Goal: Transaction & Acquisition: Purchase product/service

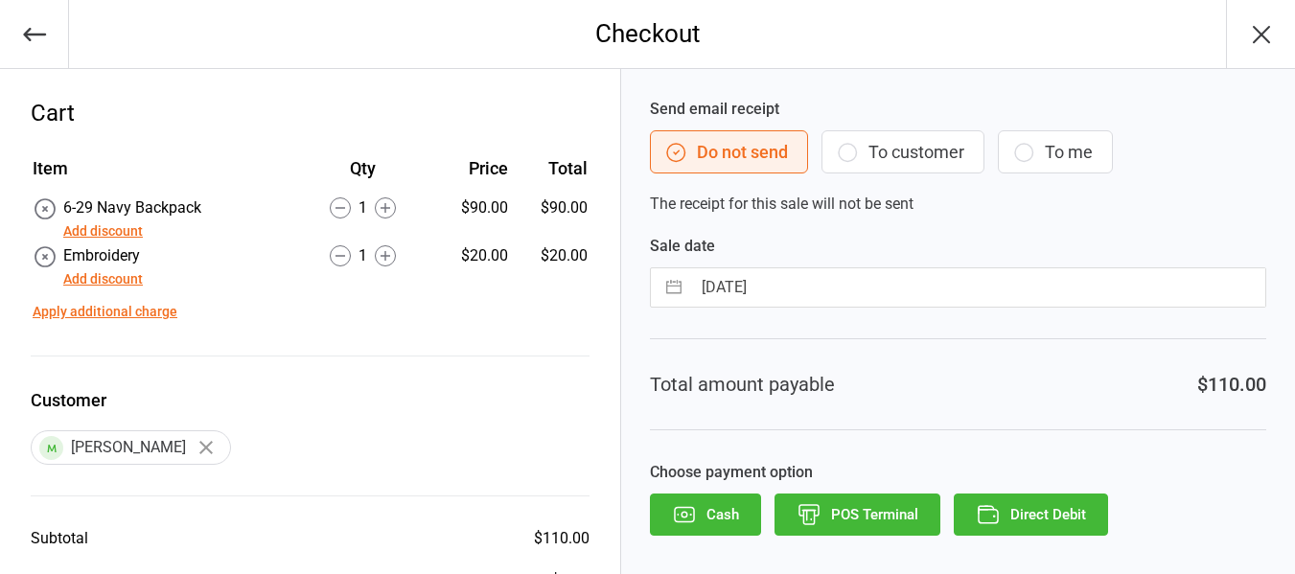
click at [905, 145] on button "To customer" at bounding box center [902, 151] width 163 height 43
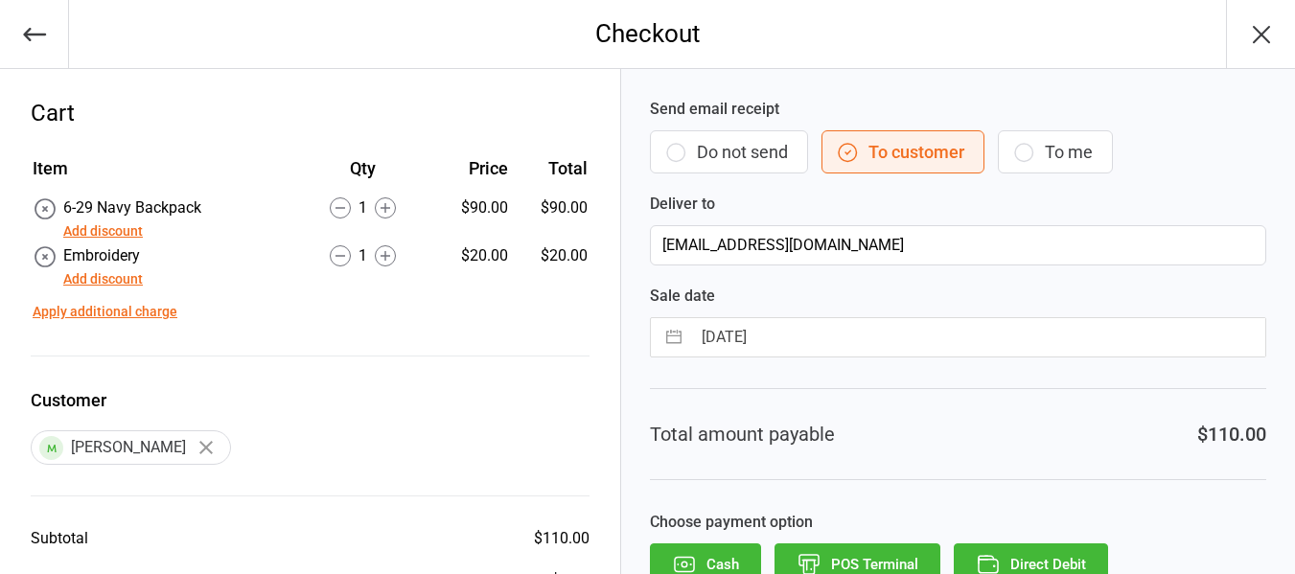
drag, startPoint x: 1036, startPoint y: 544, endPoint x: 1042, endPoint y: 556, distance: 12.9
click at [1042, 556] on button "Direct Debit" at bounding box center [1031, 564] width 154 height 42
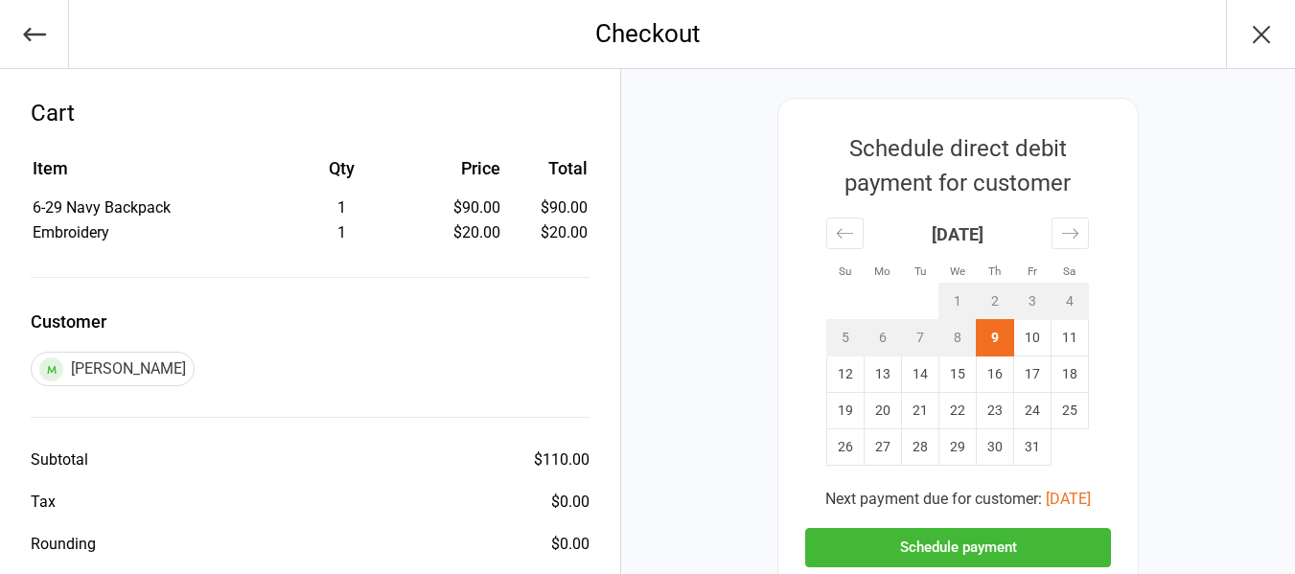
click at [1011, 541] on button "Schedule payment" at bounding box center [958, 547] width 306 height 39
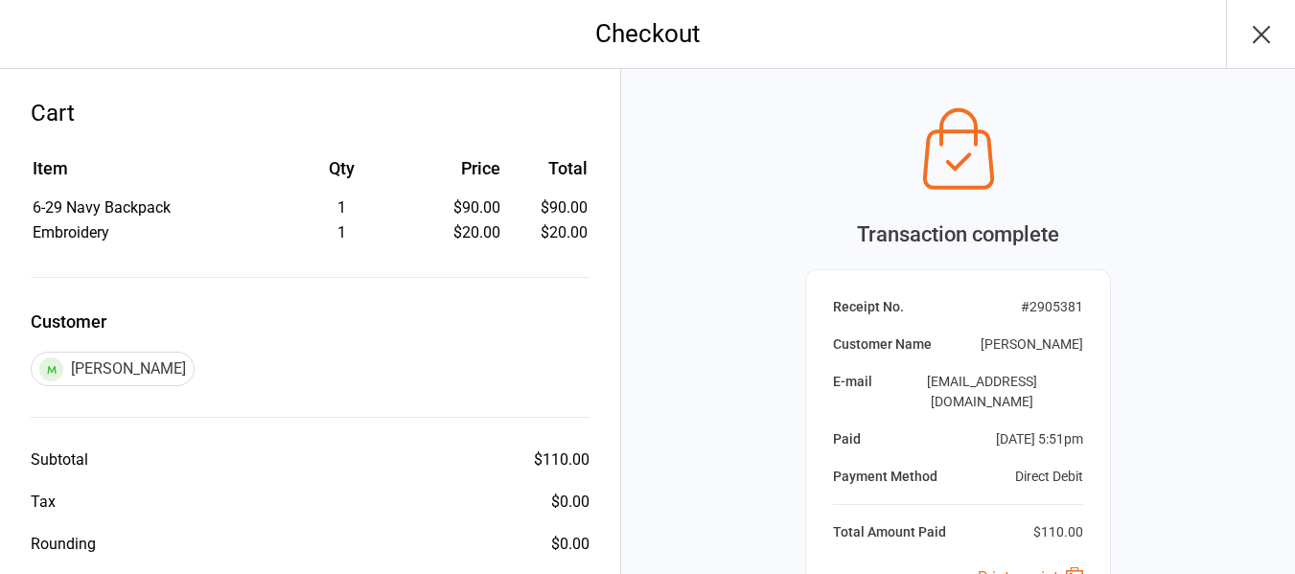
click at [1257, 48] on icon "button" at bounding box center [1261, 34] width 31 height 31
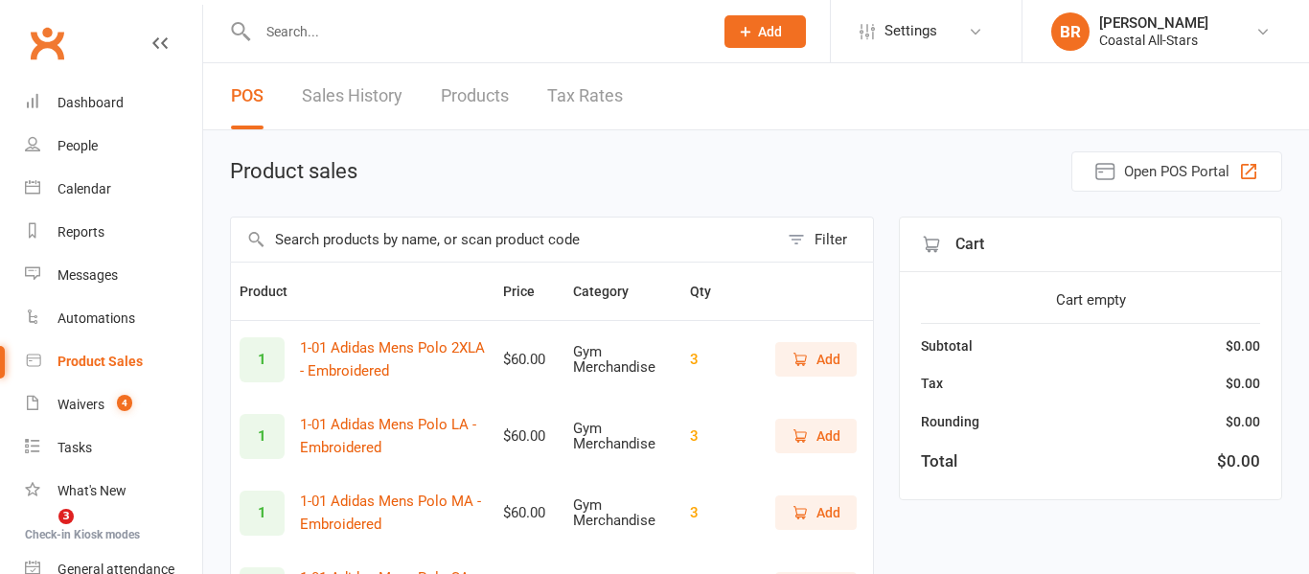
select select "25"
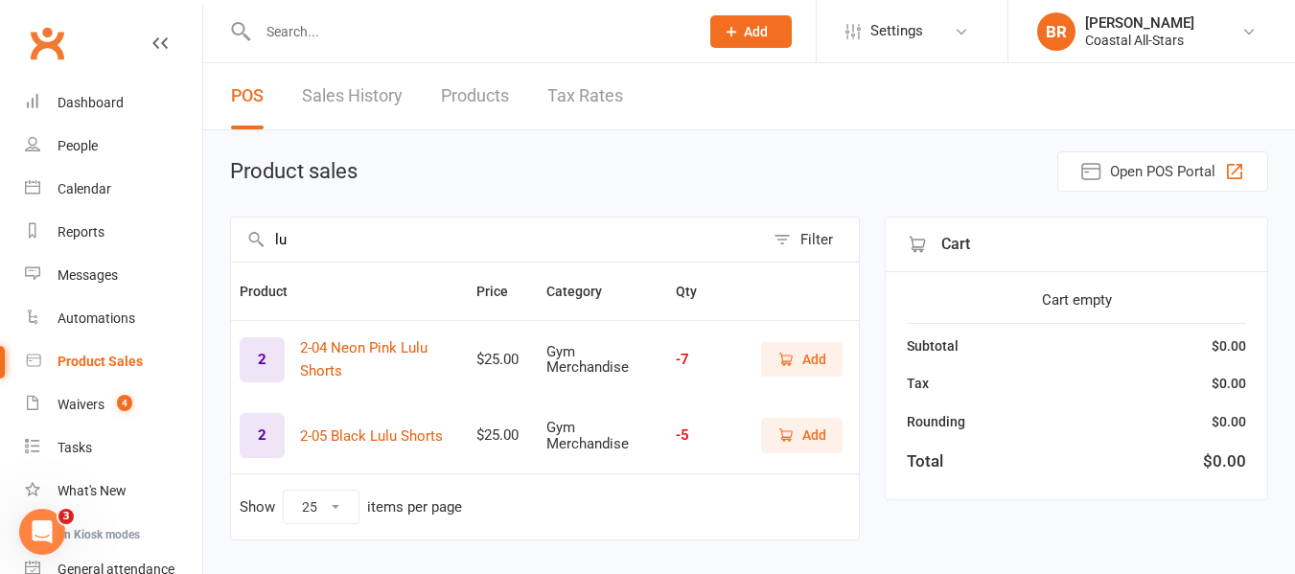
type input "l"
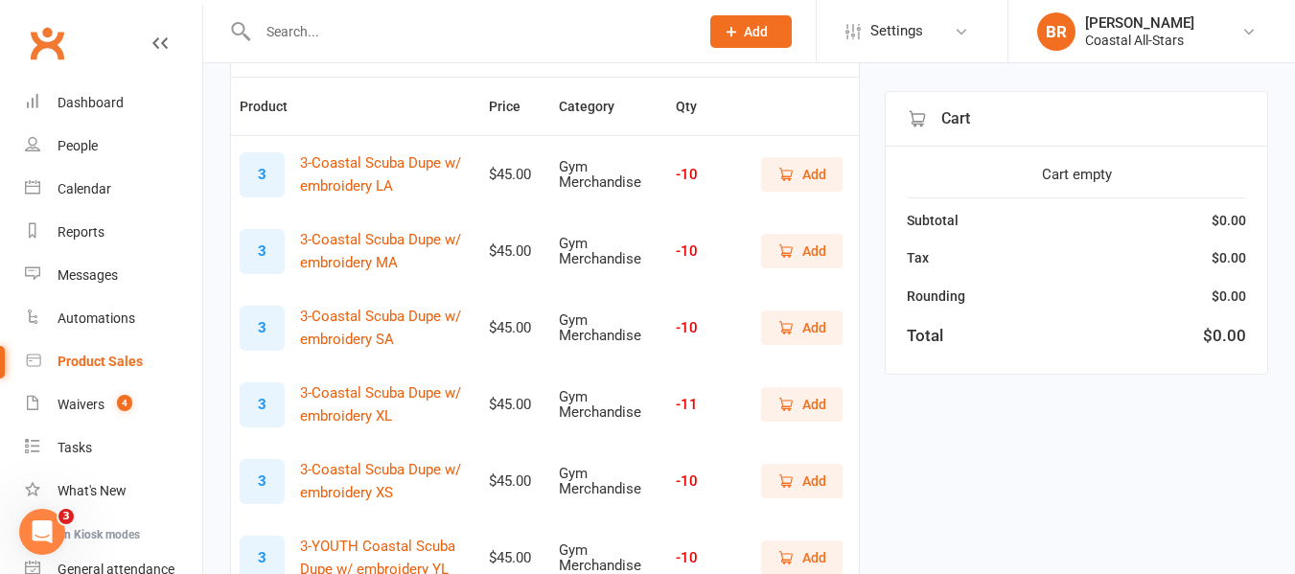
scroll to position [188, 0]
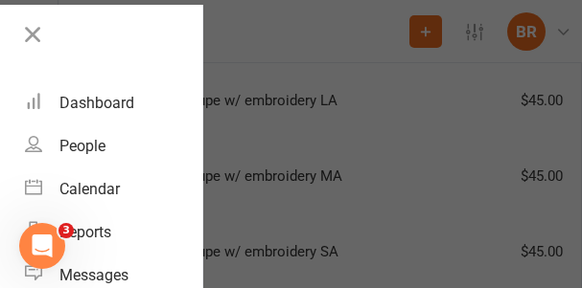
type input "dupe"
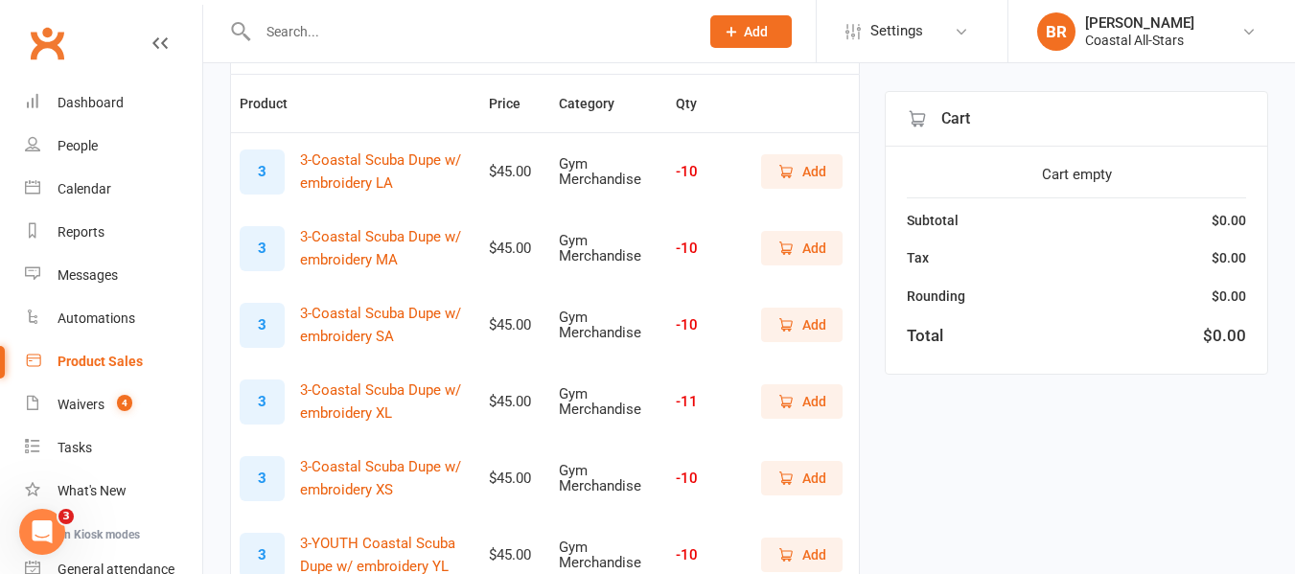
click at [72, 364] on div "Product Sales" at bounding box center [100, 361] width 85 height 15
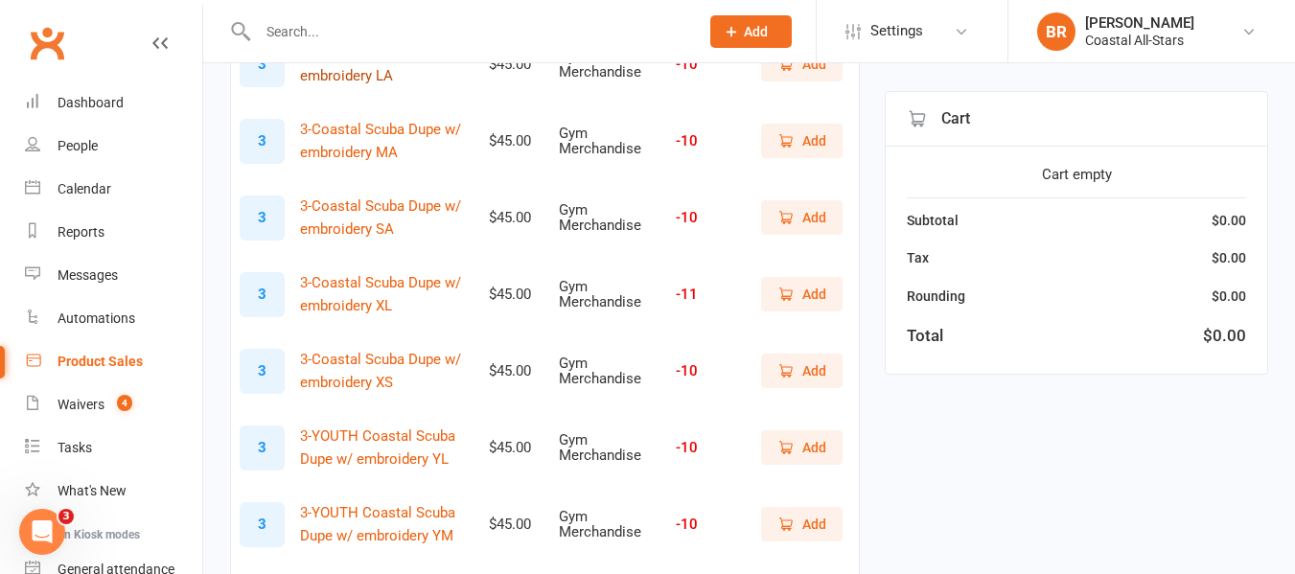
scroll to position [0, 0]
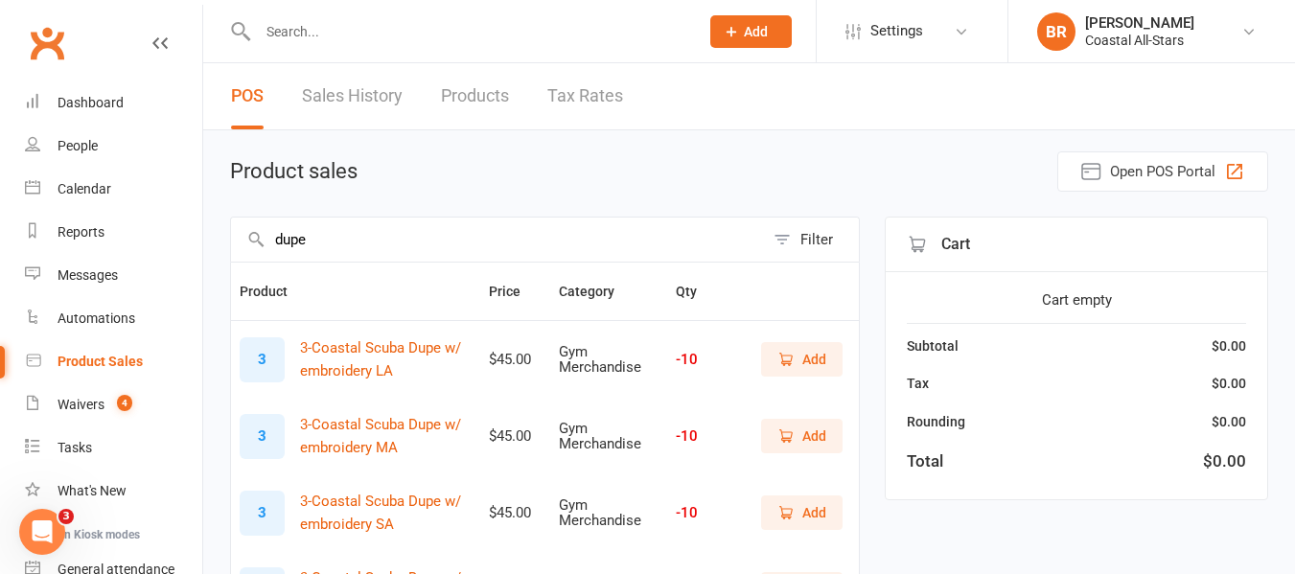
click at [387, 246] on input "dupe" at bounding box center [497, 240] width 533 height 44
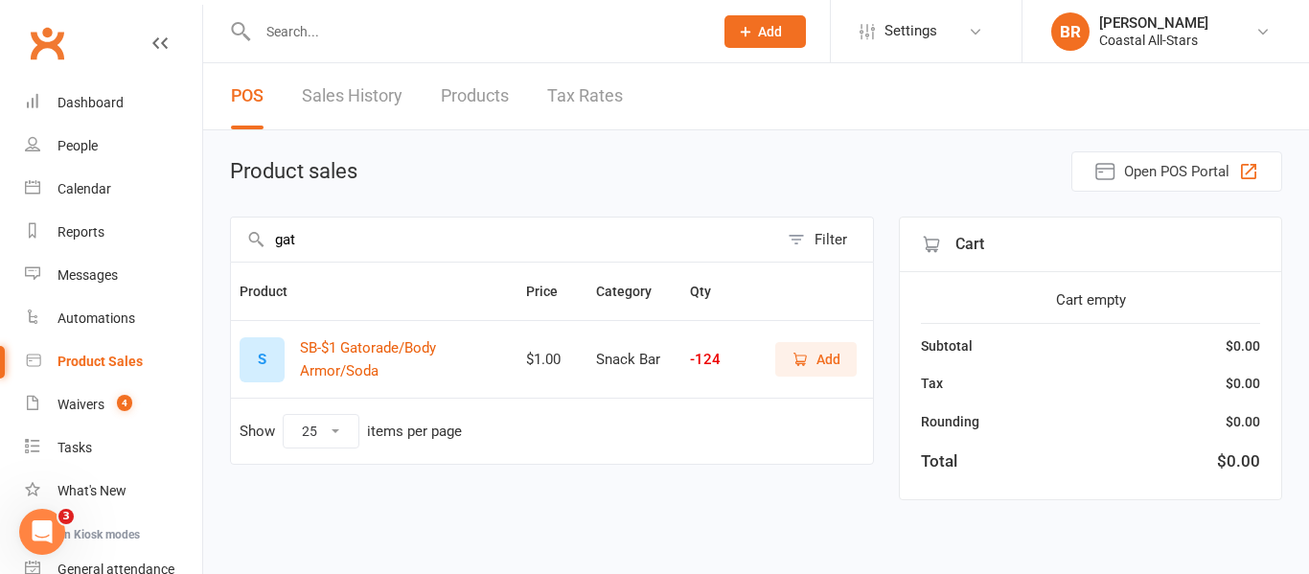
type input "gat"
click at [789, 345] on button "Add" at bounding box center [815, 359] width 81 height 35
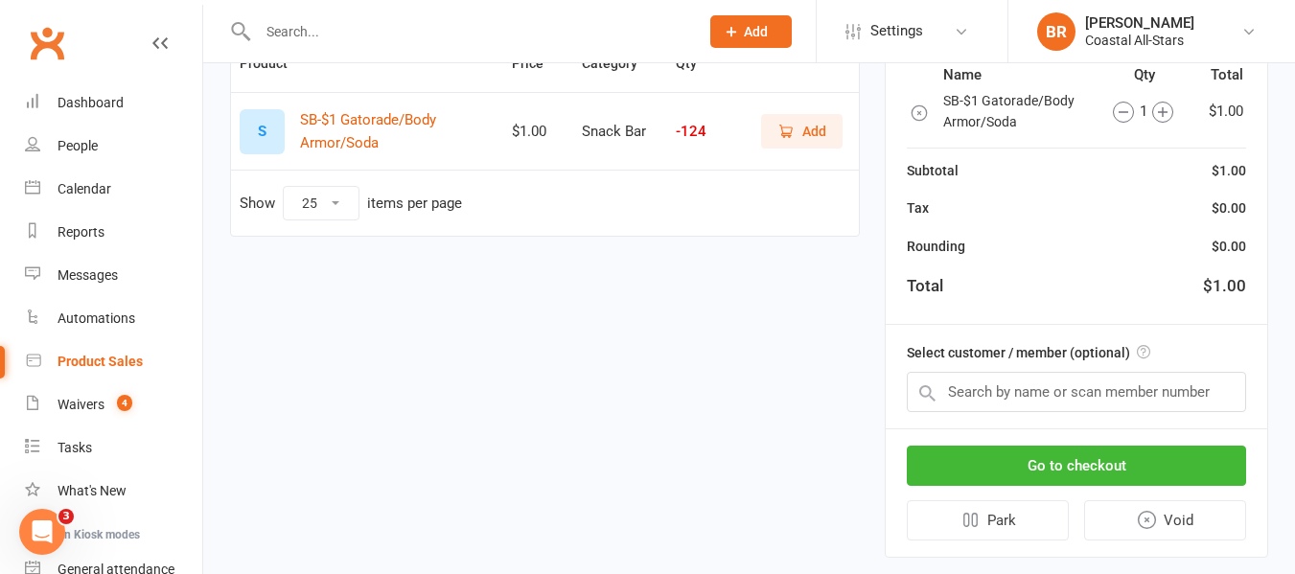
scroll to position [232, 0]
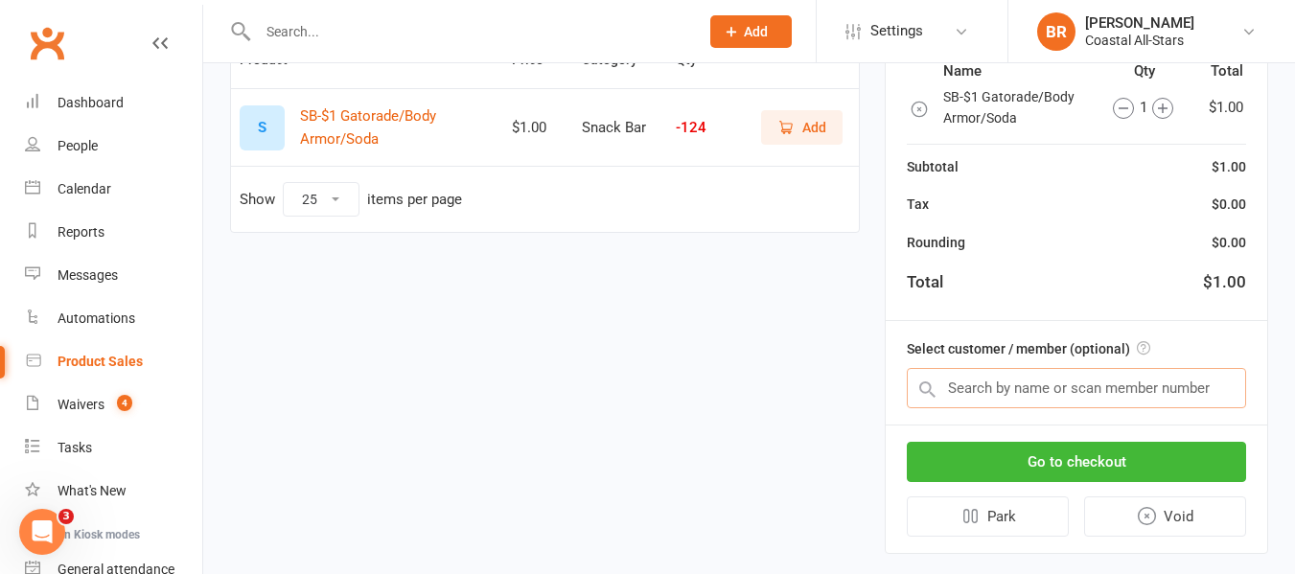
click at [1004, 385] on input "text" at bounding box center [1076, 388] width 339 height 40
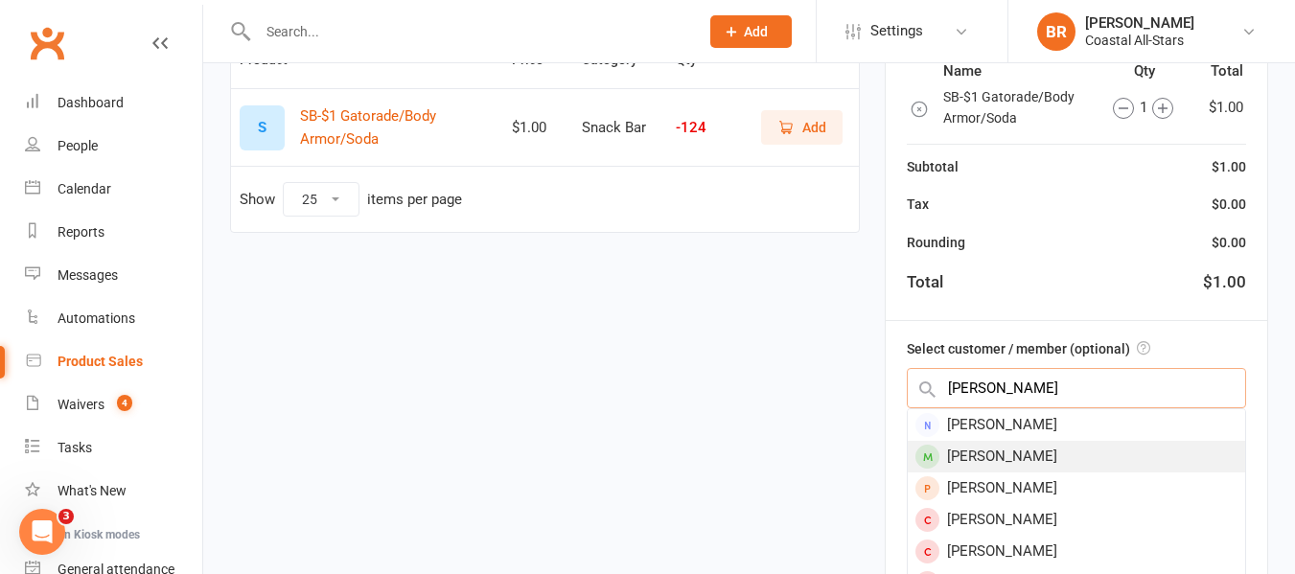
type input "carino"
click at [997, 460] on div "Josslyn Cariño" at bounding box center [1076, 457] width 337 height 32
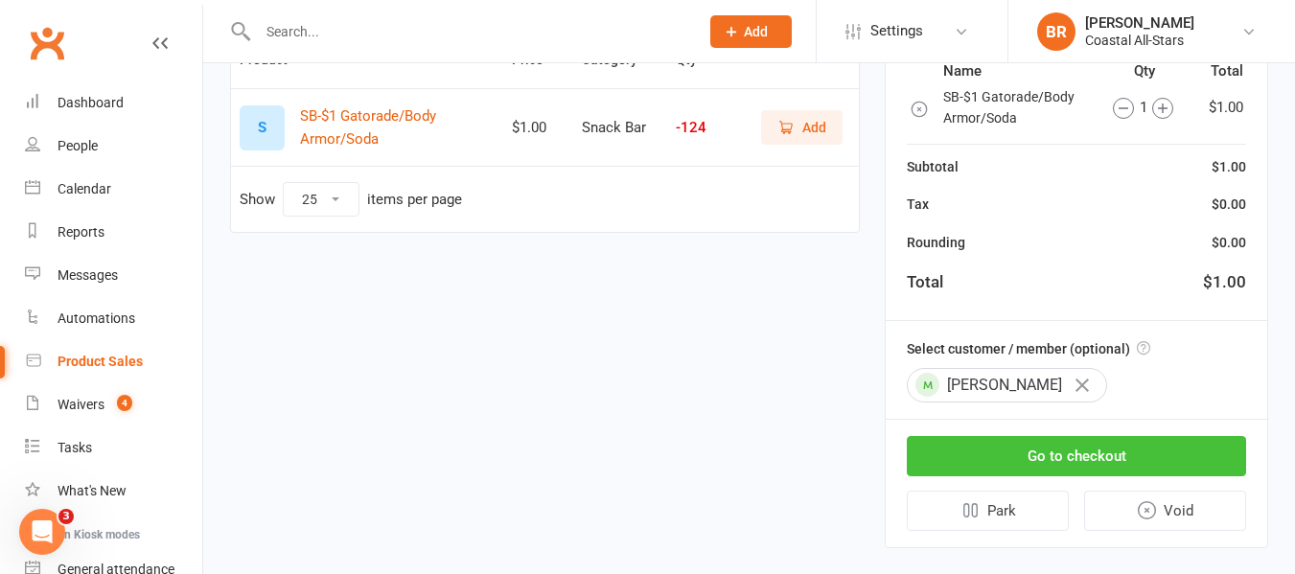
click at [999, 447] on button "Go to checkout" at bounding box center [1076, 456] width 339 height 40
